Goal: Transaction & Acquisition: Purchase product/service

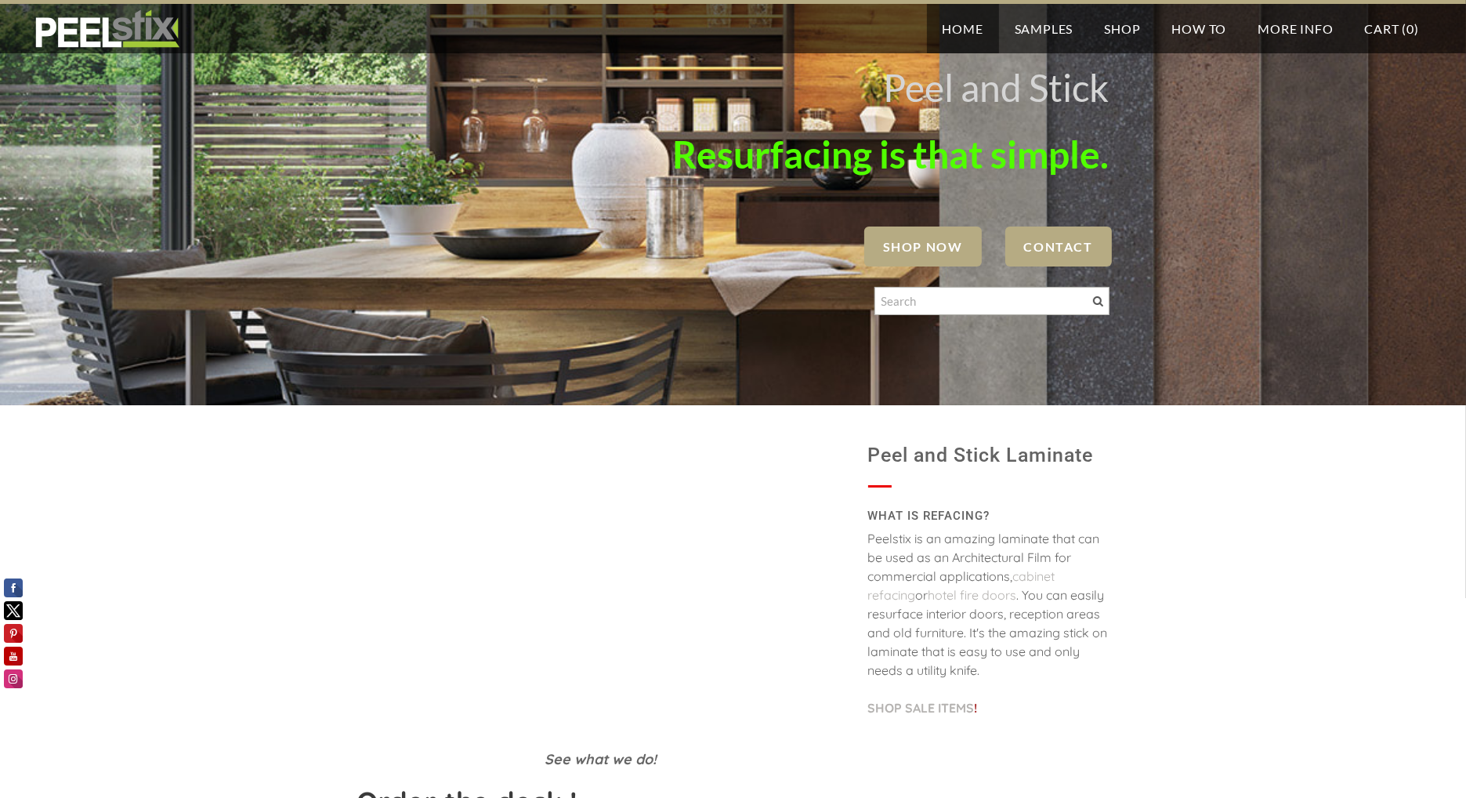
click at [280, 483] on div "See what we do! Peel and Stick Laminate WHAT IS REFACING? Peelstix is an amazin…" at bounding box center [733, 761] width 1466 height 713
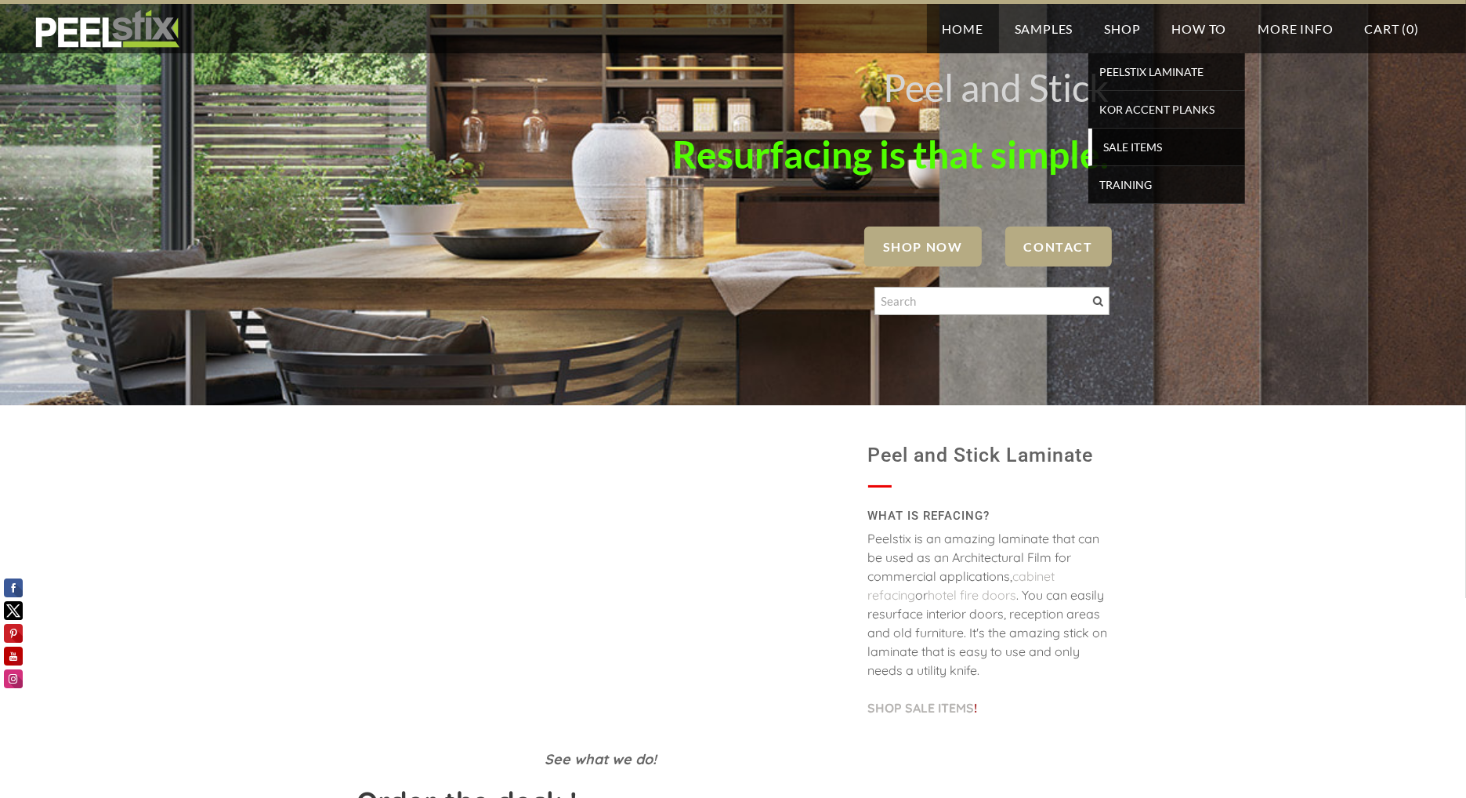
click at [1156, 144] on span "SALE ITEMS" at bounding box center [1168, 146] width 145 height 21
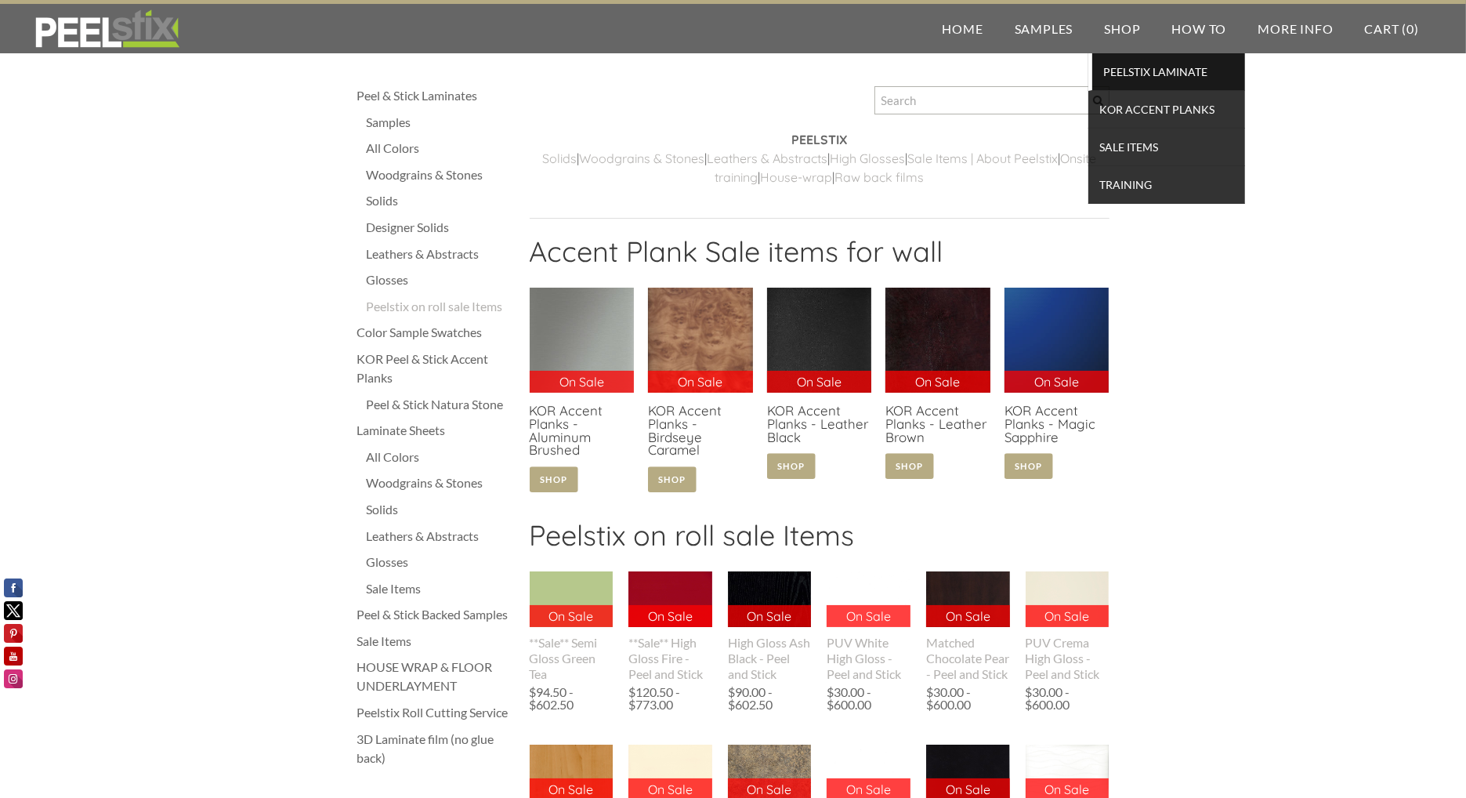
click at [1124, 72] on span "PEELSTIX Laminate" at bounding box center [1168, 71] width 145 height 21
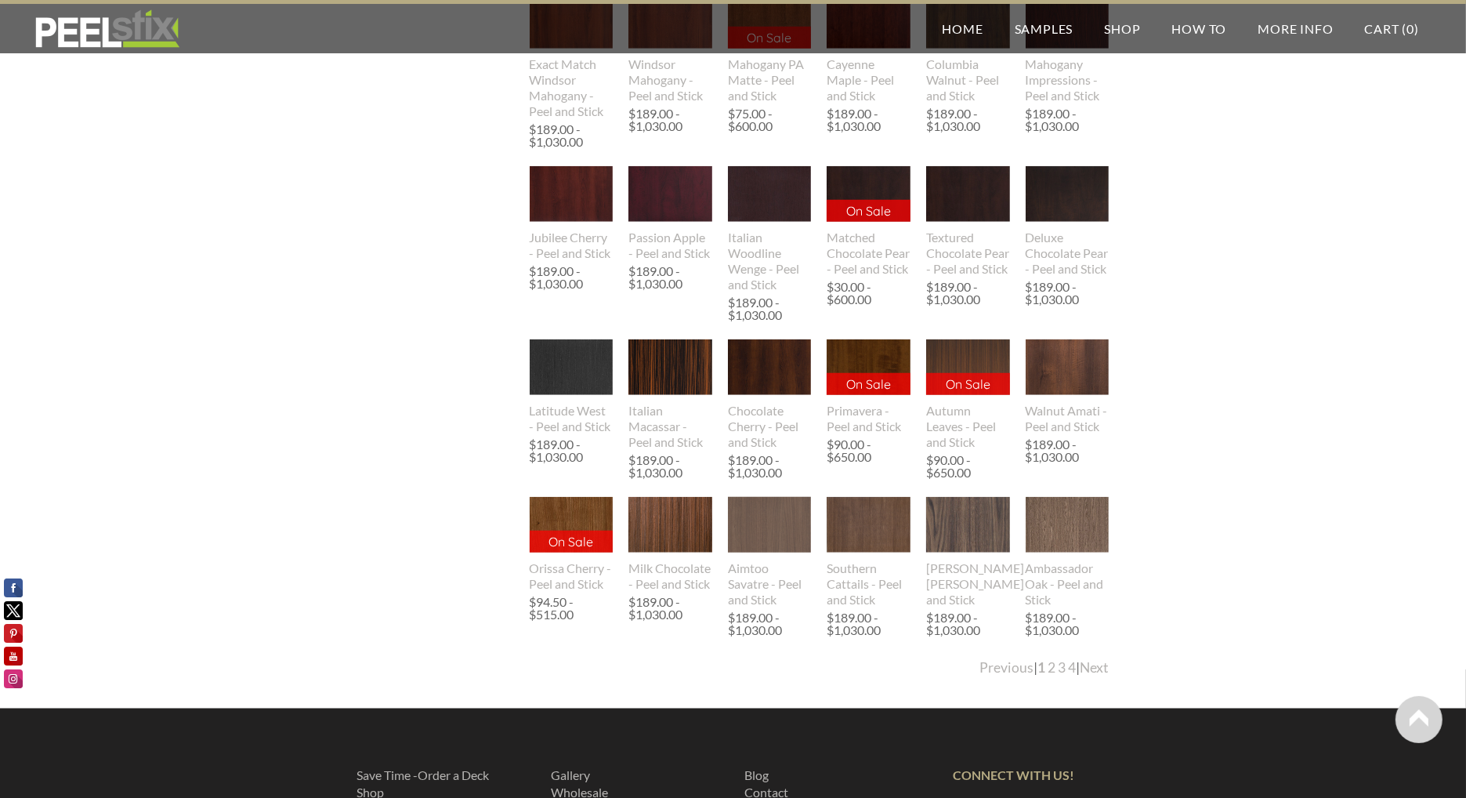
scroll to position [1567, 0]
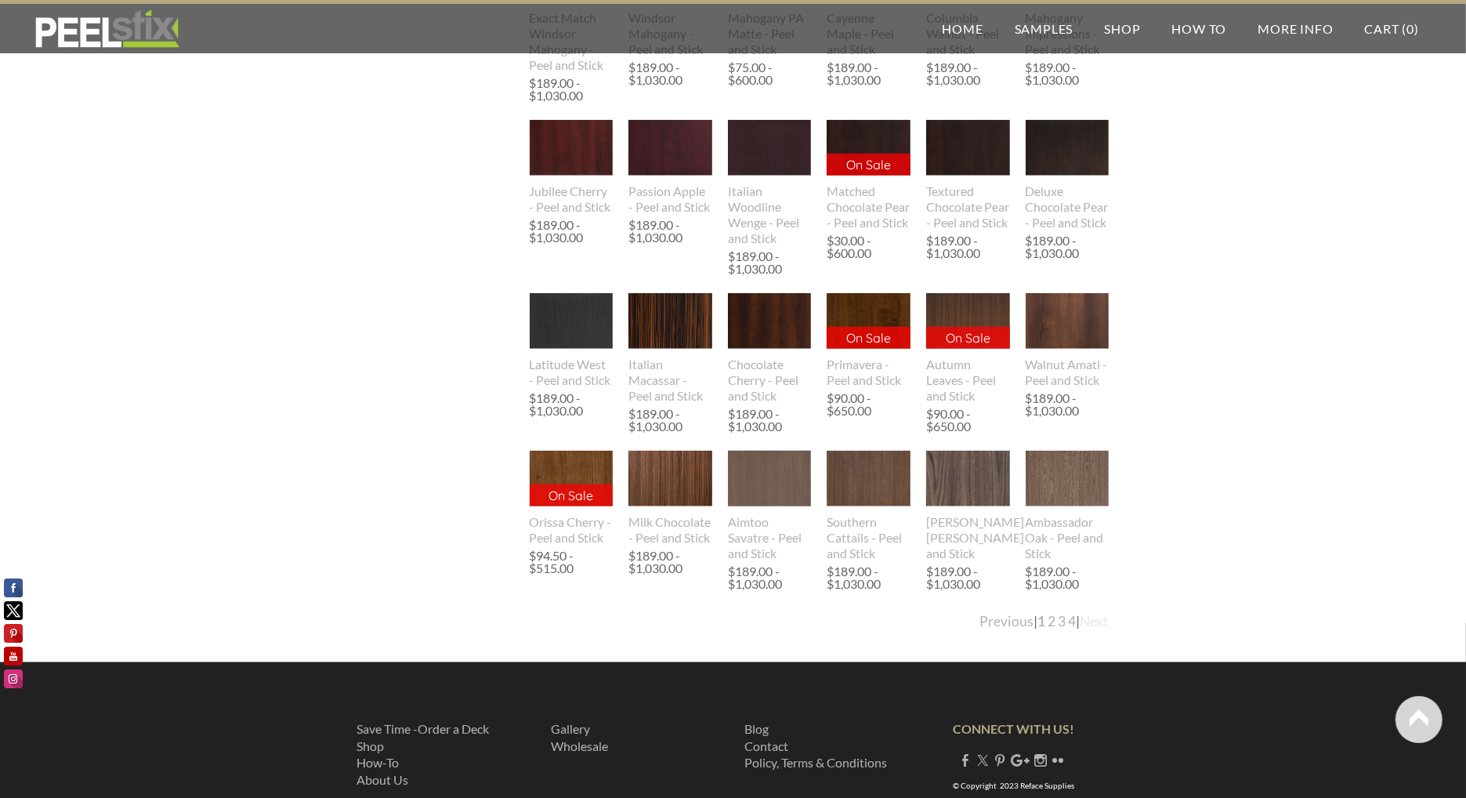
click at [1100, 624] on link "Next" at bounding box center [1094, 621] width 29 height 16
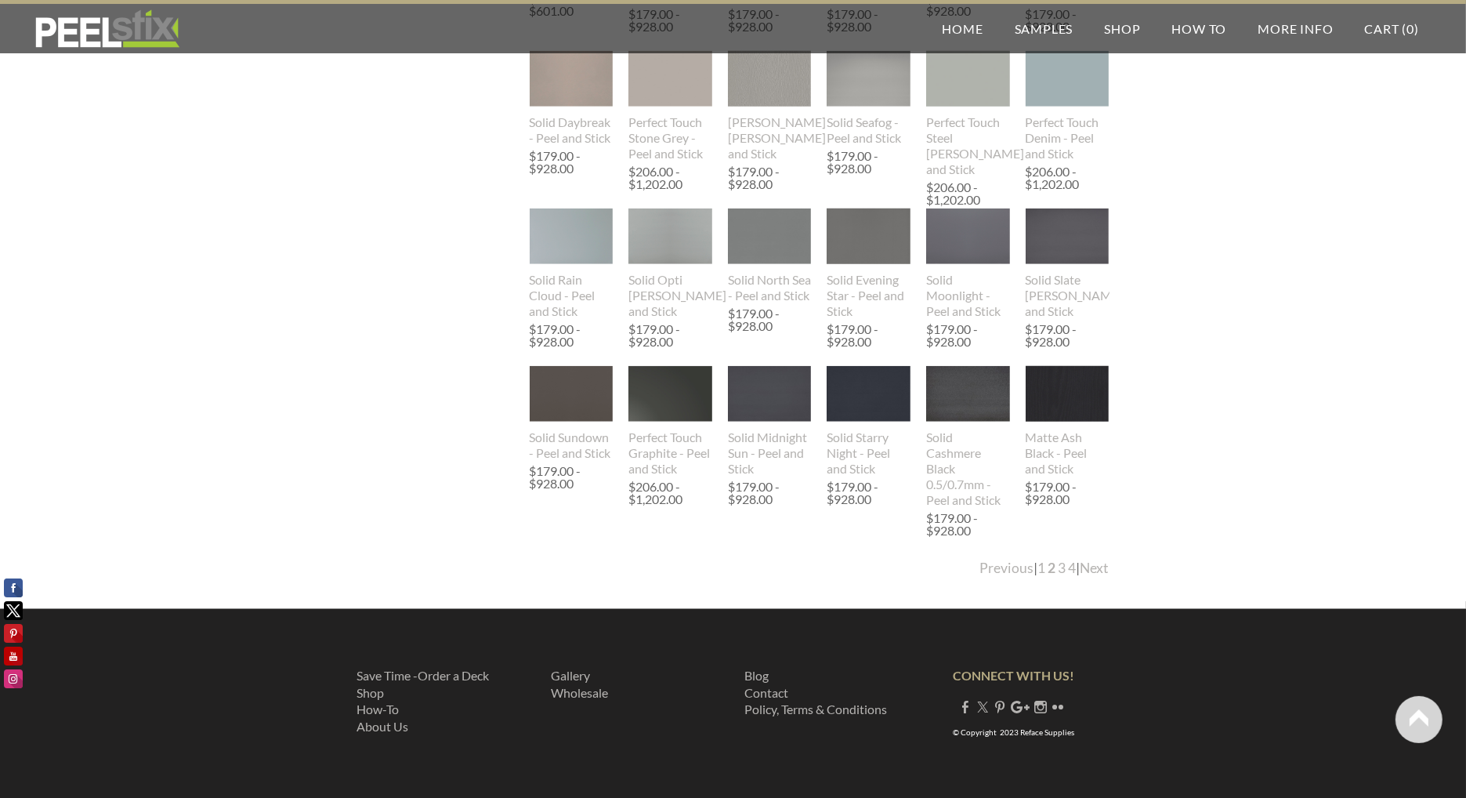
scroll to position [1590, 0]
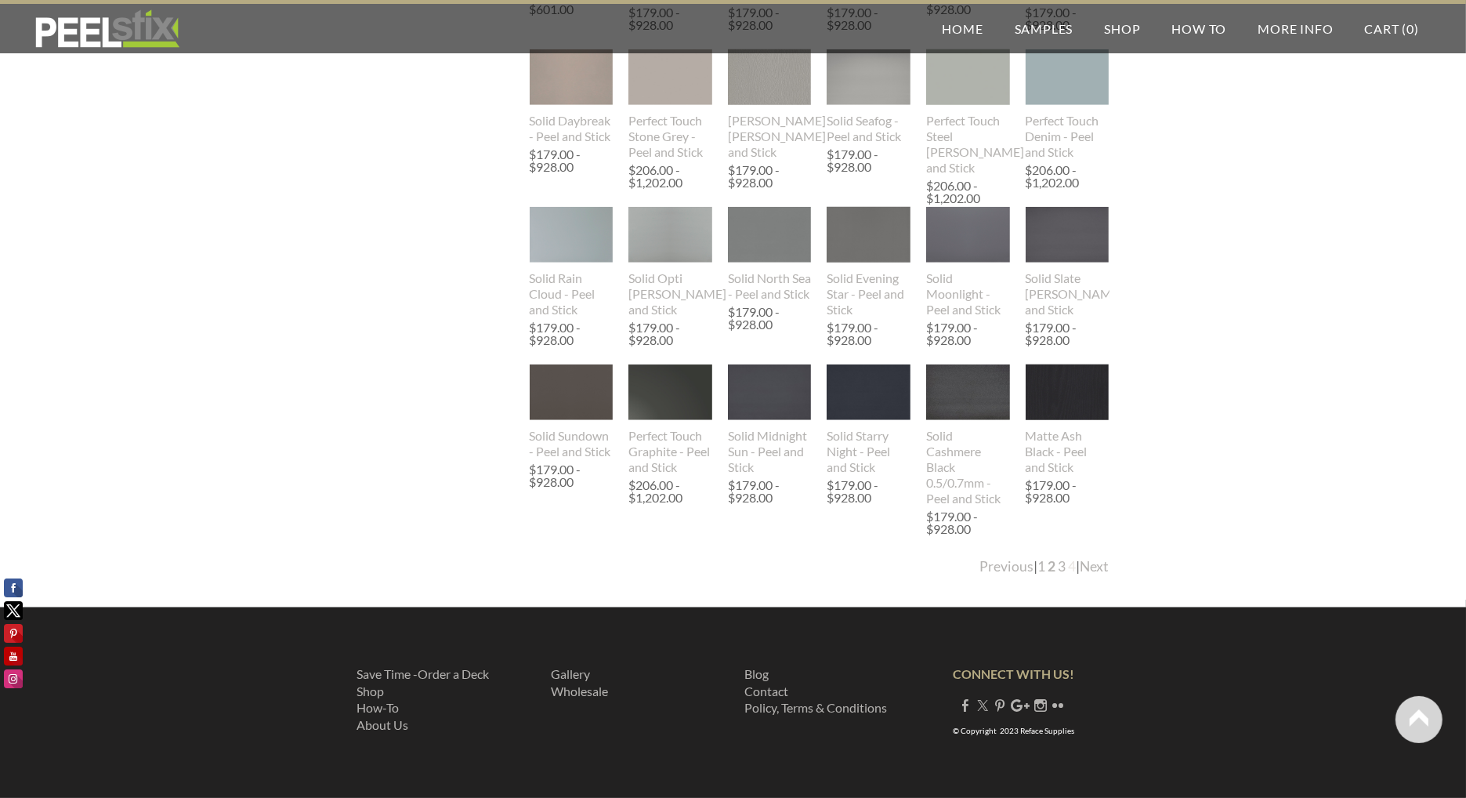
click at [1069, 565] on link "4" at bounding box center [1073, 566] width 8 height 16
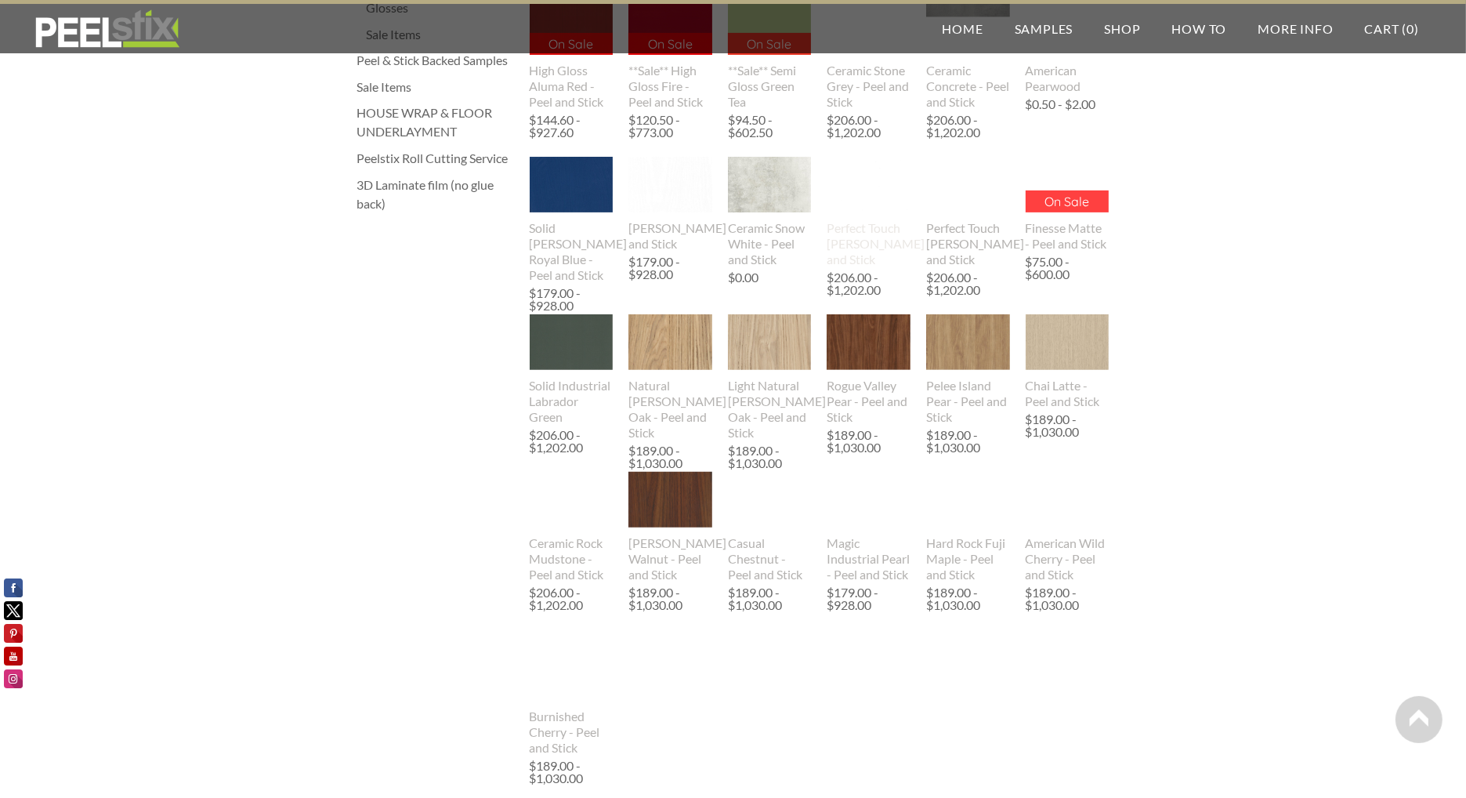
scroll to position [548, 0]
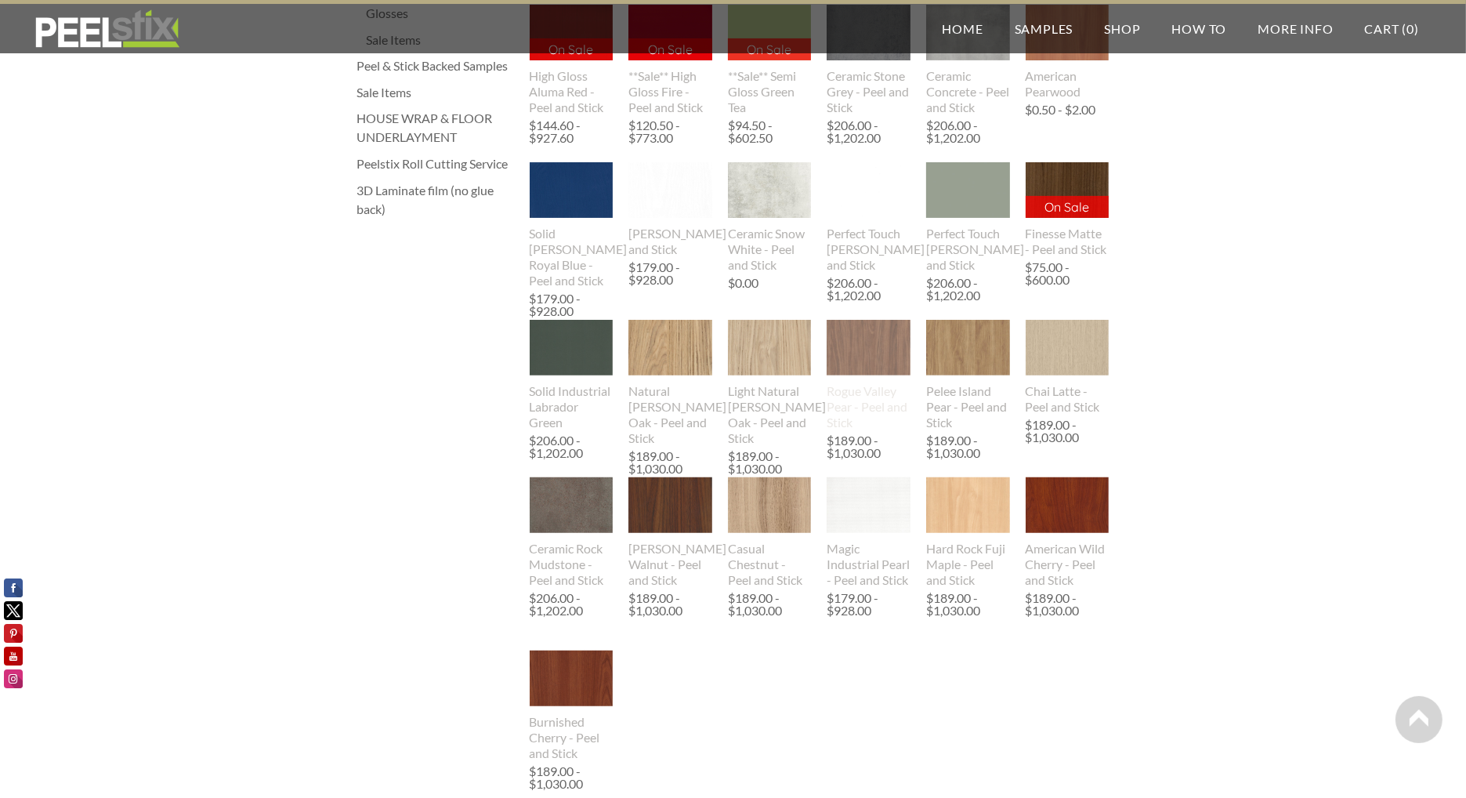
click at [871, 345] on img at bounding box center [869, 348] width 84 height 56
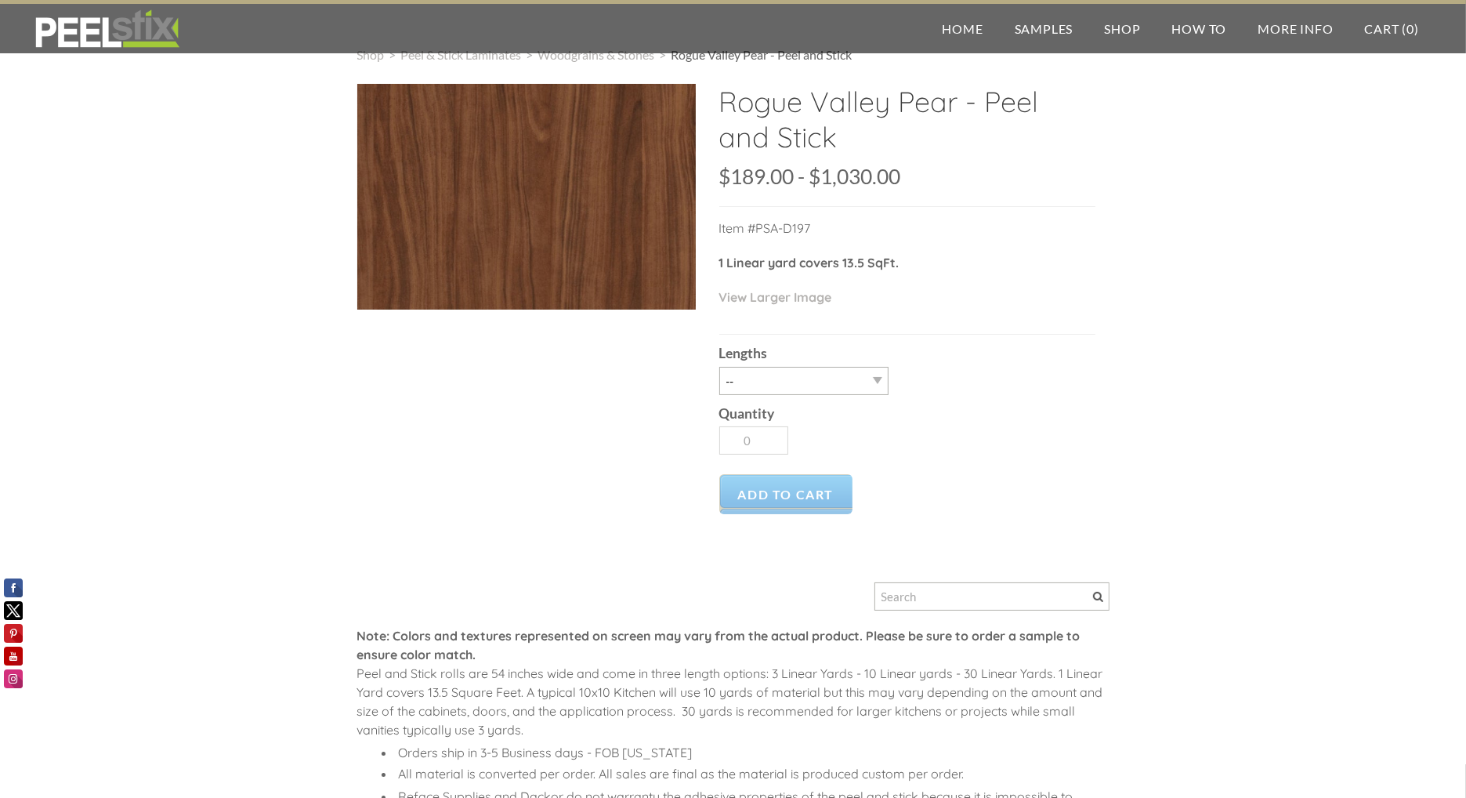
scroll to position [78, 0]
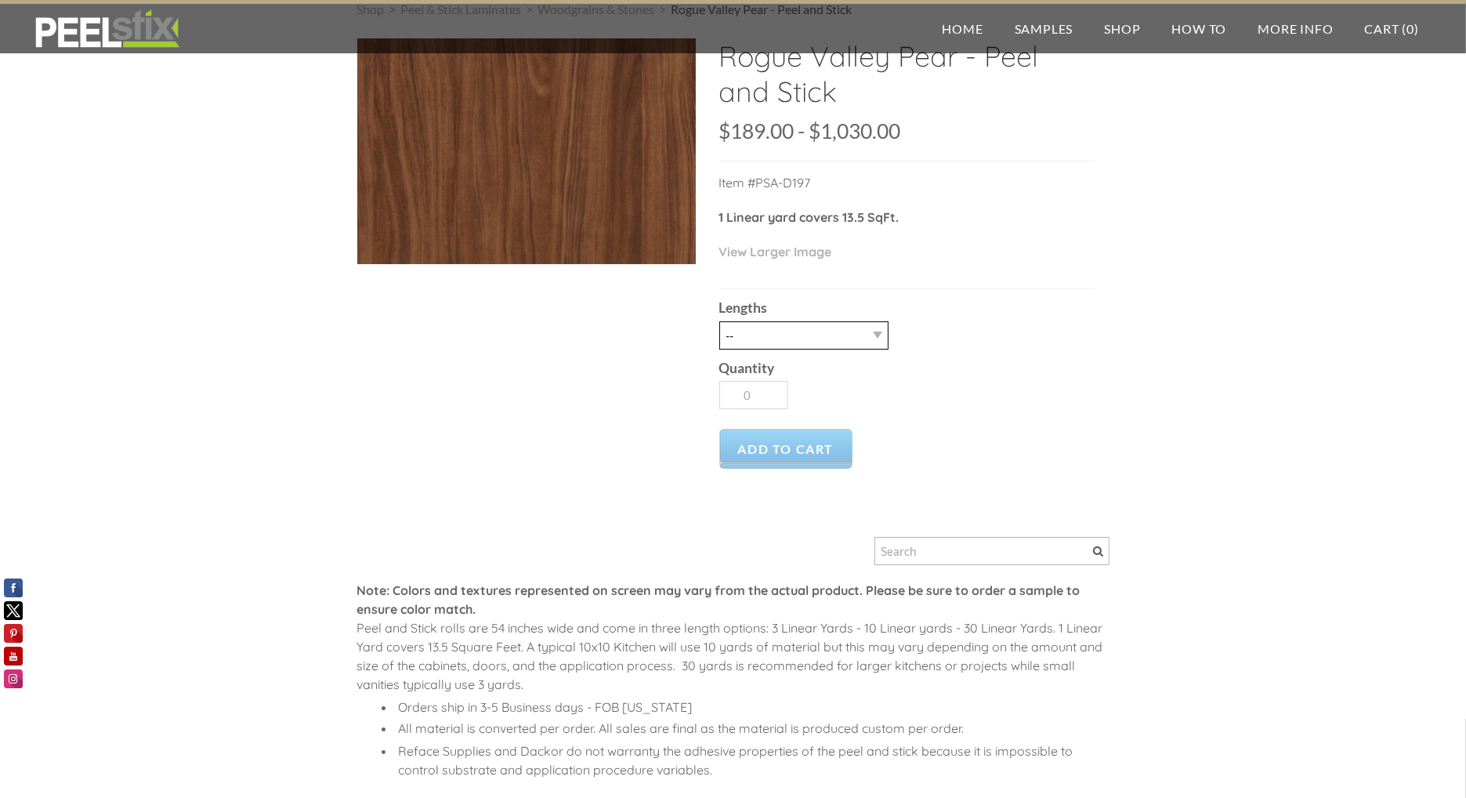
click at [852, 332] on select "-- 3LY 10LY 15LY 30LY" at bounding box center [803, 335] width 169 height 28
click at [949, 339] on div "Lengths -- 3LY 10LY 15LY 30LY" at bounding box center [907, 319] width 376 height 60
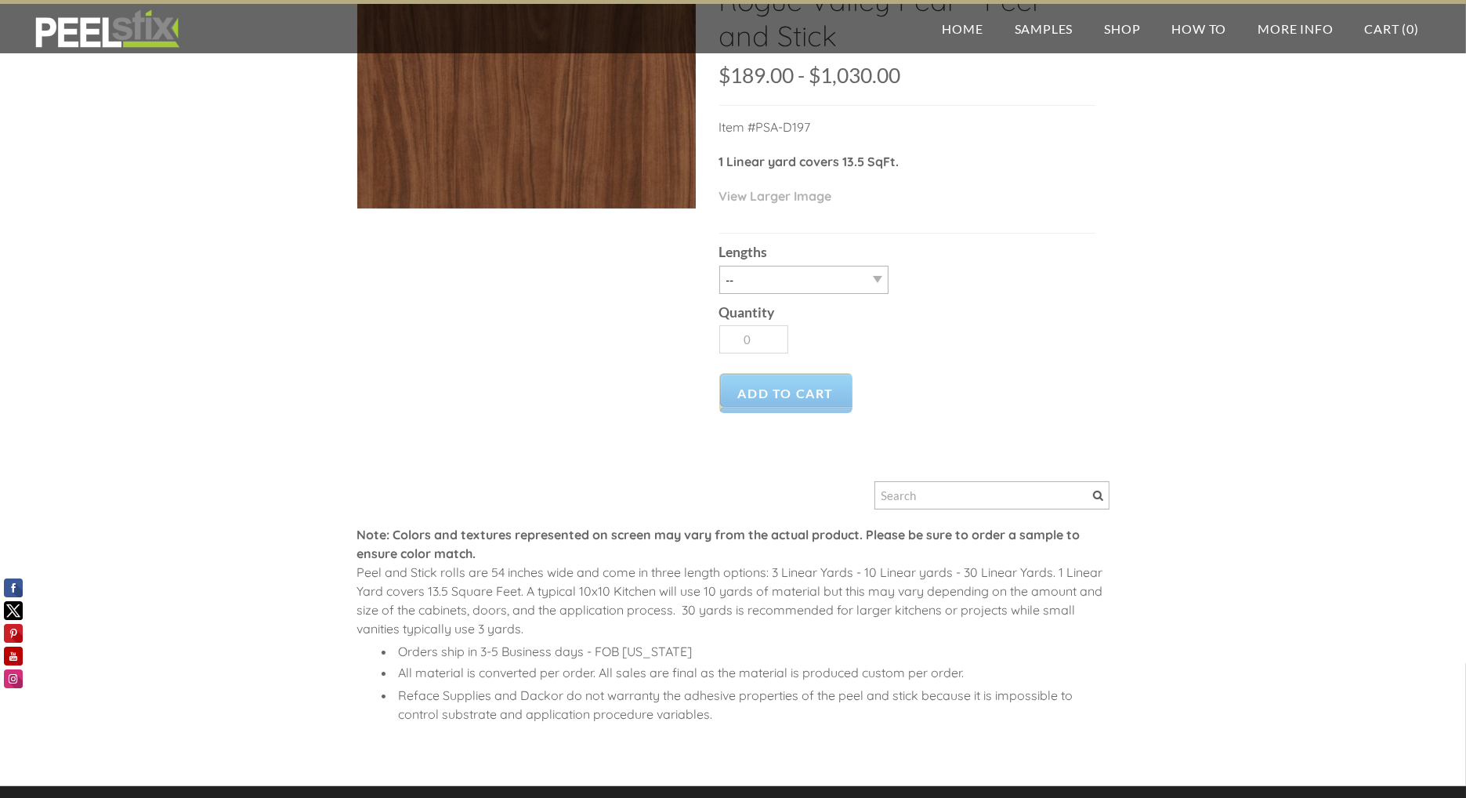
scroll to position [0, 0]
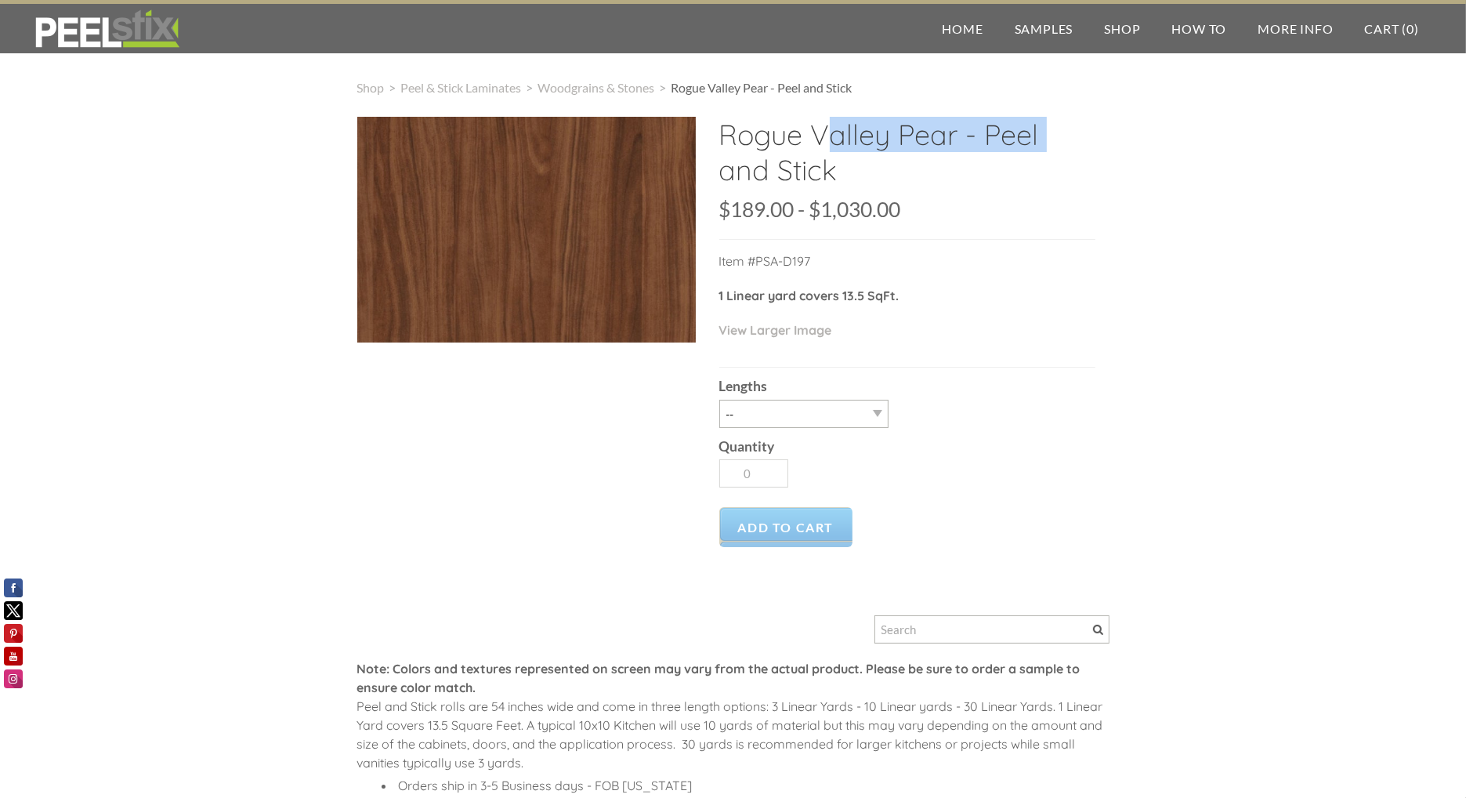
drag, startPoint x: 722, startPoint y: 136, endPoint x: 961, endPoint y: 146, distance: 240.0
click at [961, 146] on h2 "Rogue Valley Pear - Peel and Stick" at bounding box center [907, 158] width 376 height 82
copy h2 "Rogue Valley Pear"
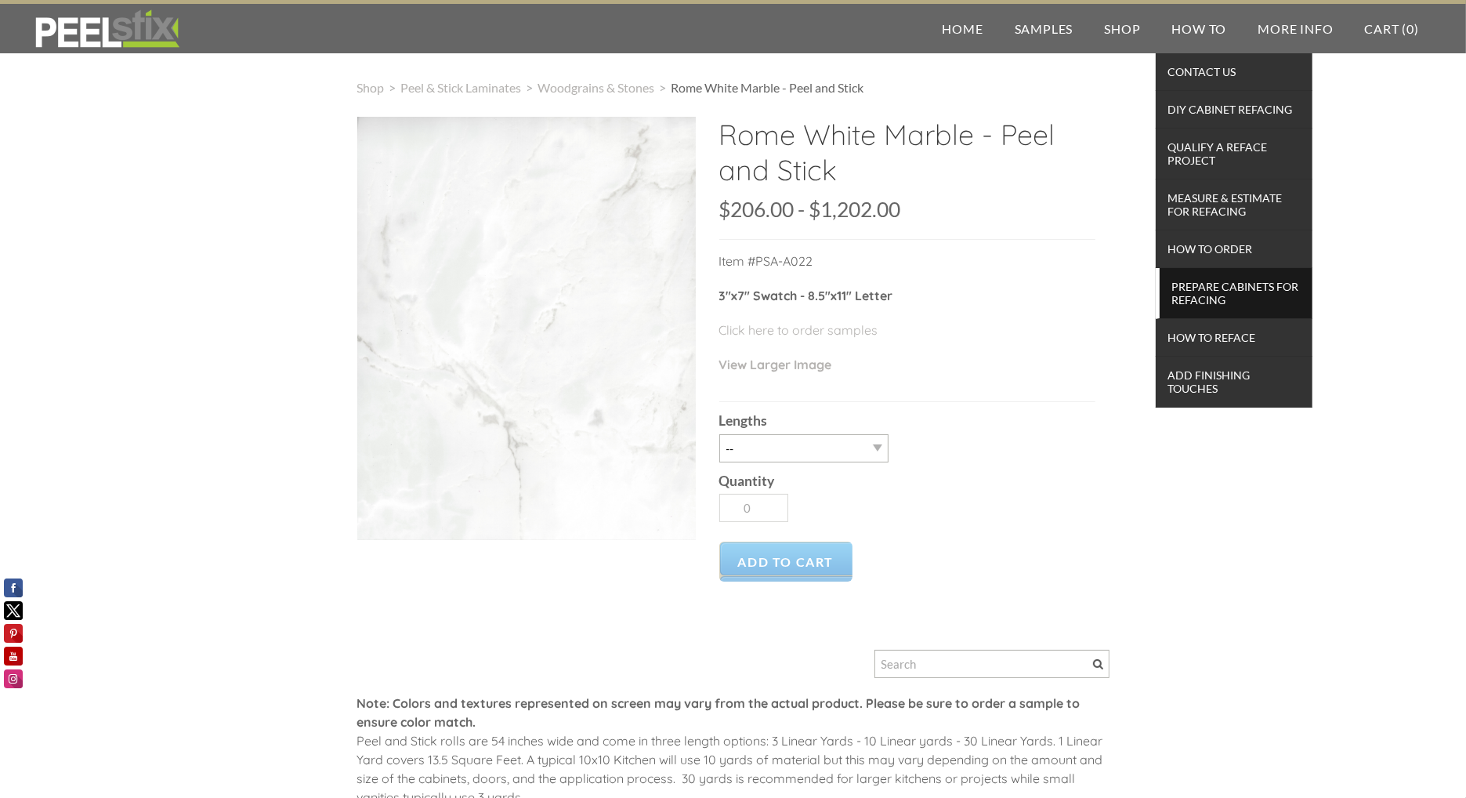
click at [1226, 291] on span "Prepare Cabinets for Refacing" at bounding box center [1235, 293] width 145 height 34
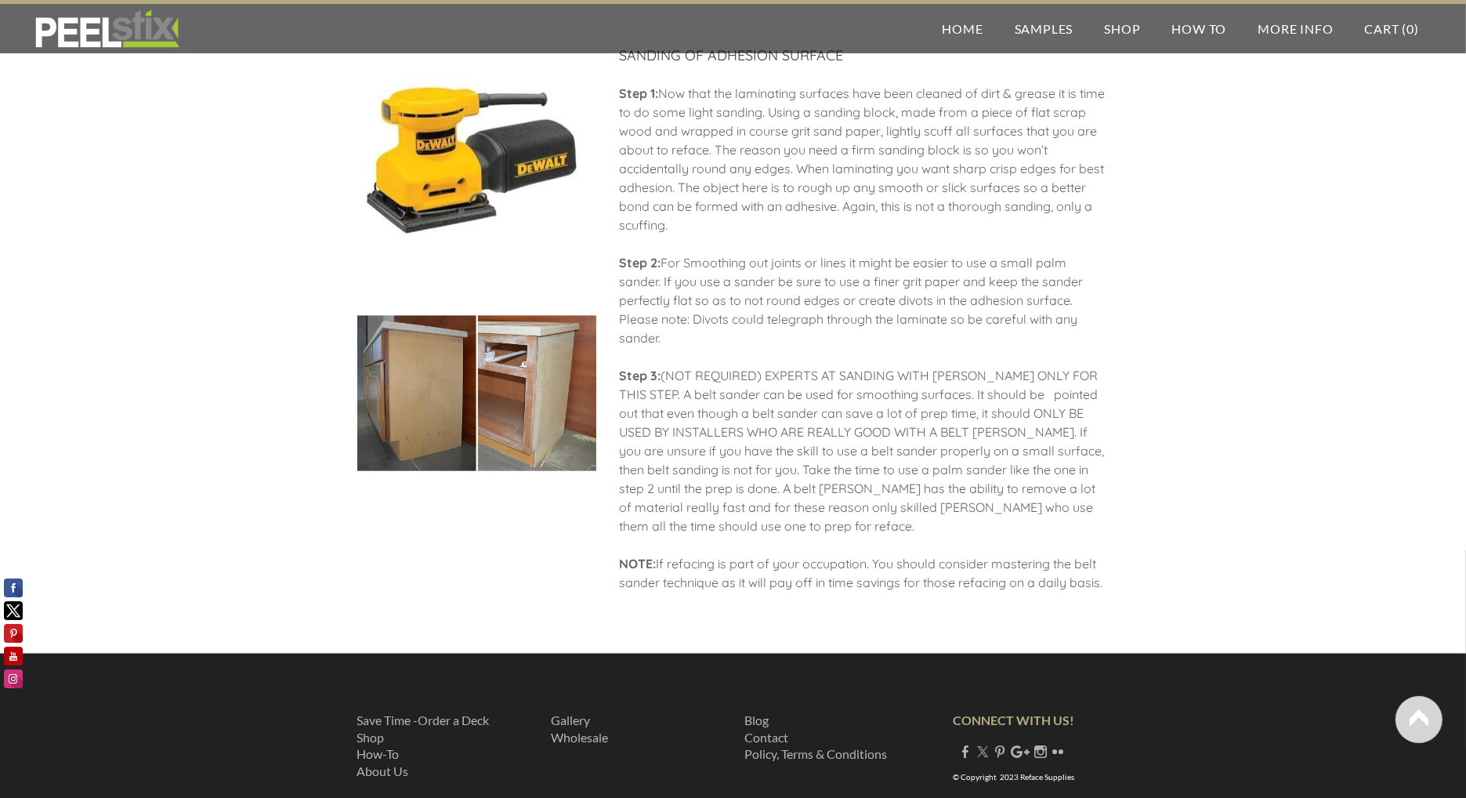
scroll to position [1645, 0]
